Goal: Information Seeking & Learning: Learn about a topic

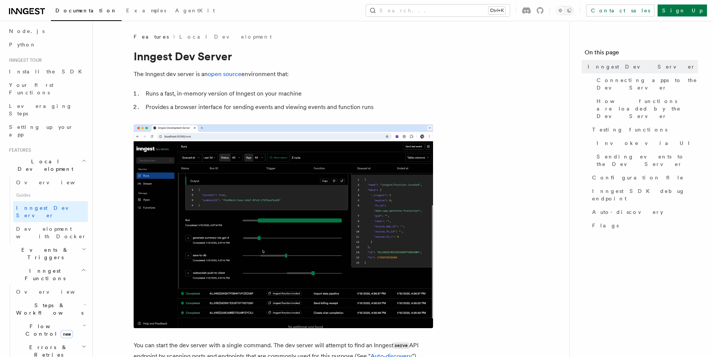
scroll to position [150, 0]
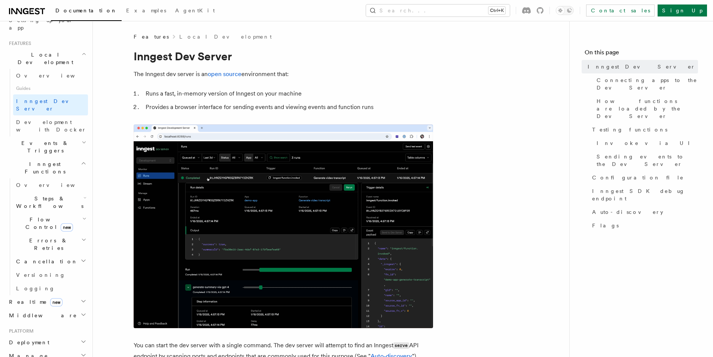
click at [45, 258] on span "Cancellation" at bounding box center [45, 261] width 65 height 7
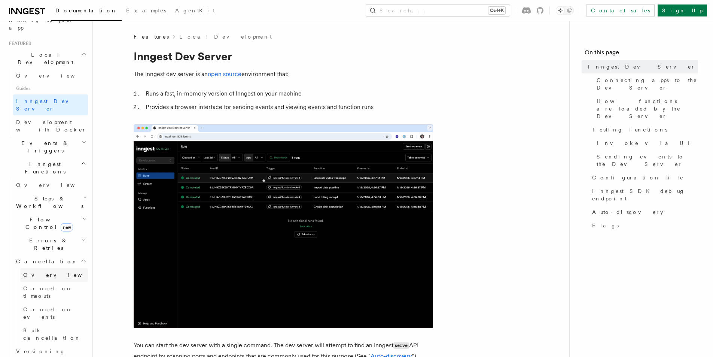
click at [49, 268] on link "Overview" at bounding box center [54, 274] width 68 height 13
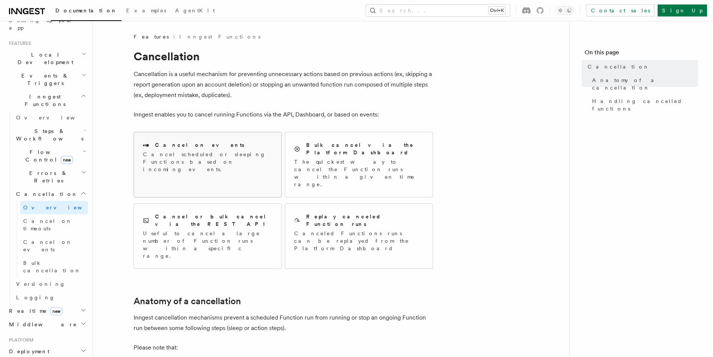
click at [183, 157] on p "Cancel scheduled or sleeping Functions based on incoming events." at bounding box center [208, 162] width 130 height 22
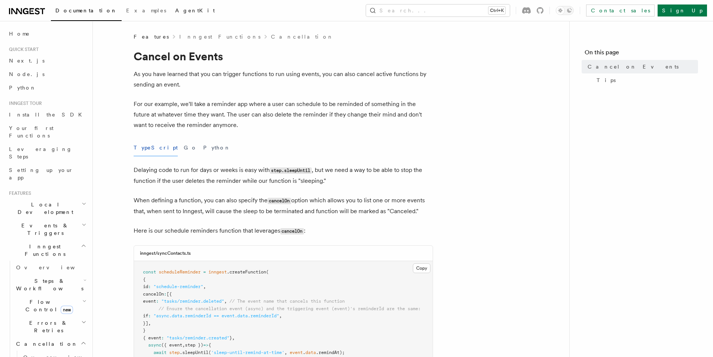
click at [175, 10] on span "AgentKit" at bounding box center [195, 10] width 40 height 6
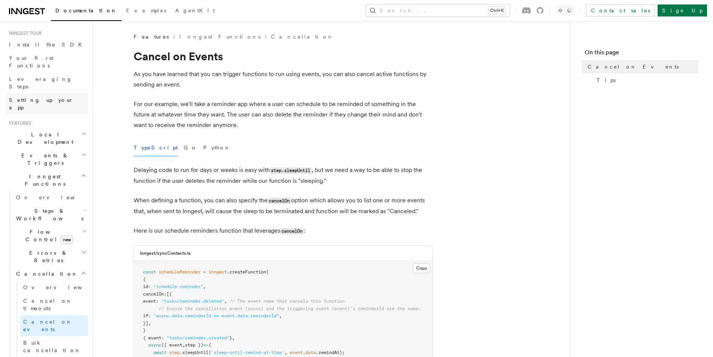
scroll to position [75, 0]
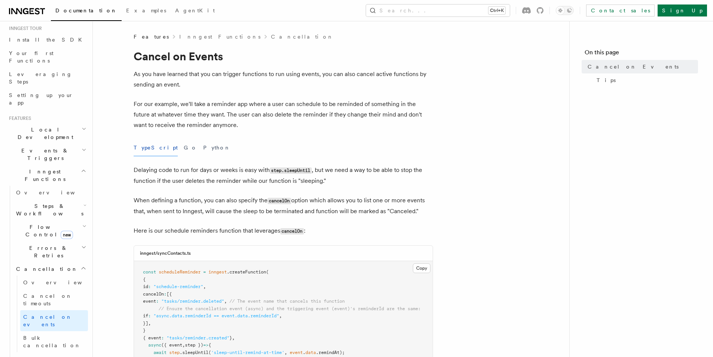
click at [65, 144] on h2 "Events & Triggers" at bounding box center [47, 154] width 82 height 21
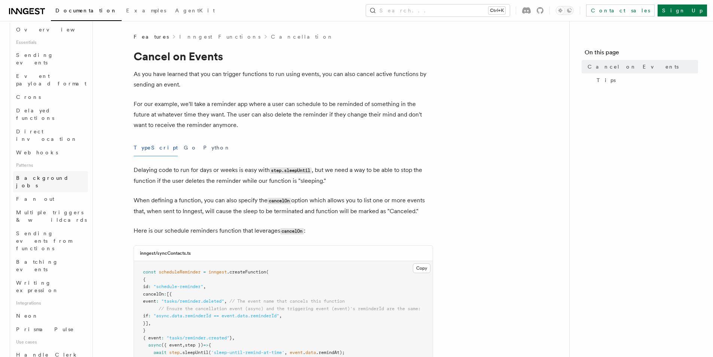
scroll to position [262, 0]
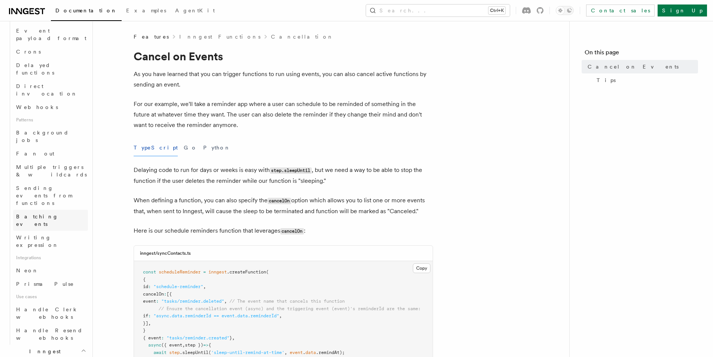
click at [48, 213] on span "Batching events" at bounding box center [37, 219] width 42 height 13
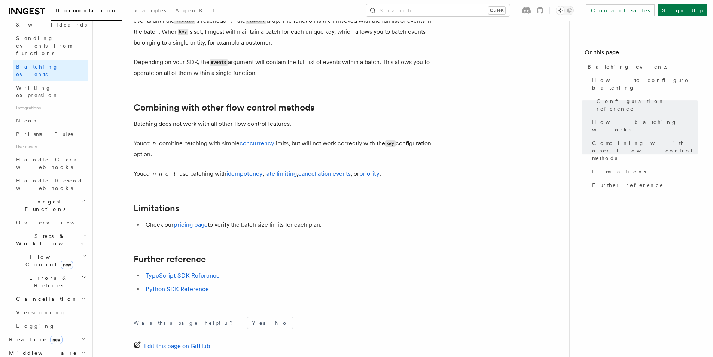
scroll to position [728, 0]
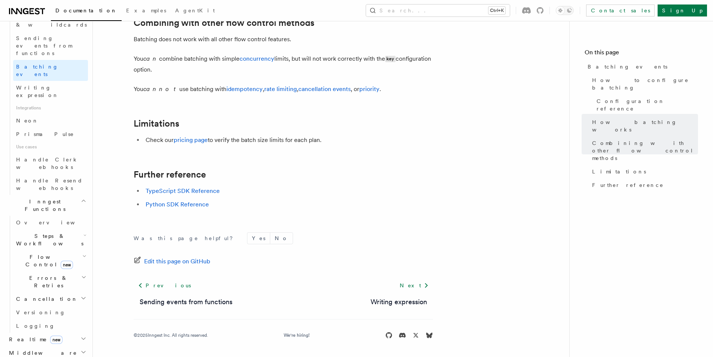
click at [46, 274] on span "Errors & Retries" at bounding box center [47, 281] width 68 height 15
click at [37, 253] on span "Flow Control new" at bounding box center [47, 260] width 69 height 15
click at [36, 275] on span "Overview" at bounding box center [61, 278] width 77 height 6
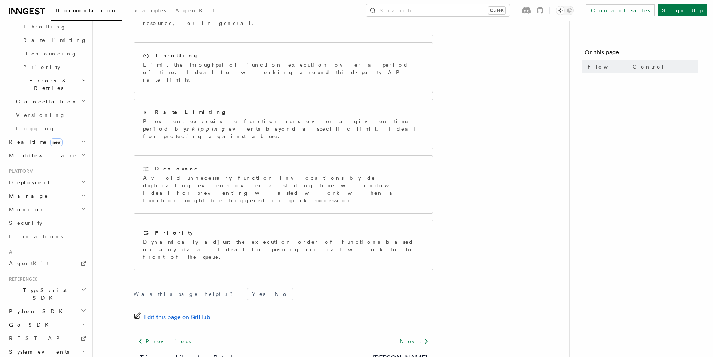
scroll to position [160, 0]
click at [205, 312] on footer "Was this page helpful? Yes No Edit this page on GitHub Previous Trigger workflo…" at bounding box center [284, 338] width 300 height 107
click at [201, 349] on link "Trigger workflows from Retool" at bounding box center [186, 354] width 93 height 10
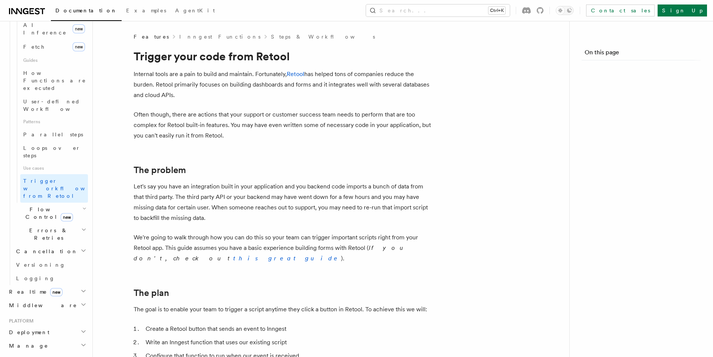
scroll to position [412, 0]
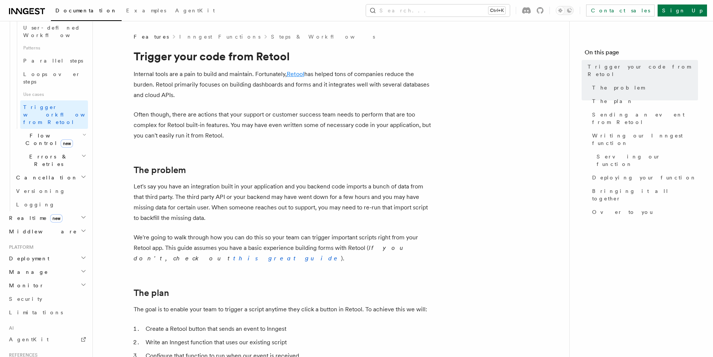
click at [297, 72] on link "Retool" at bounding box center [296, 73] width 18 height 7
